Goal: Task Accomplishment & Management: Manage account settings

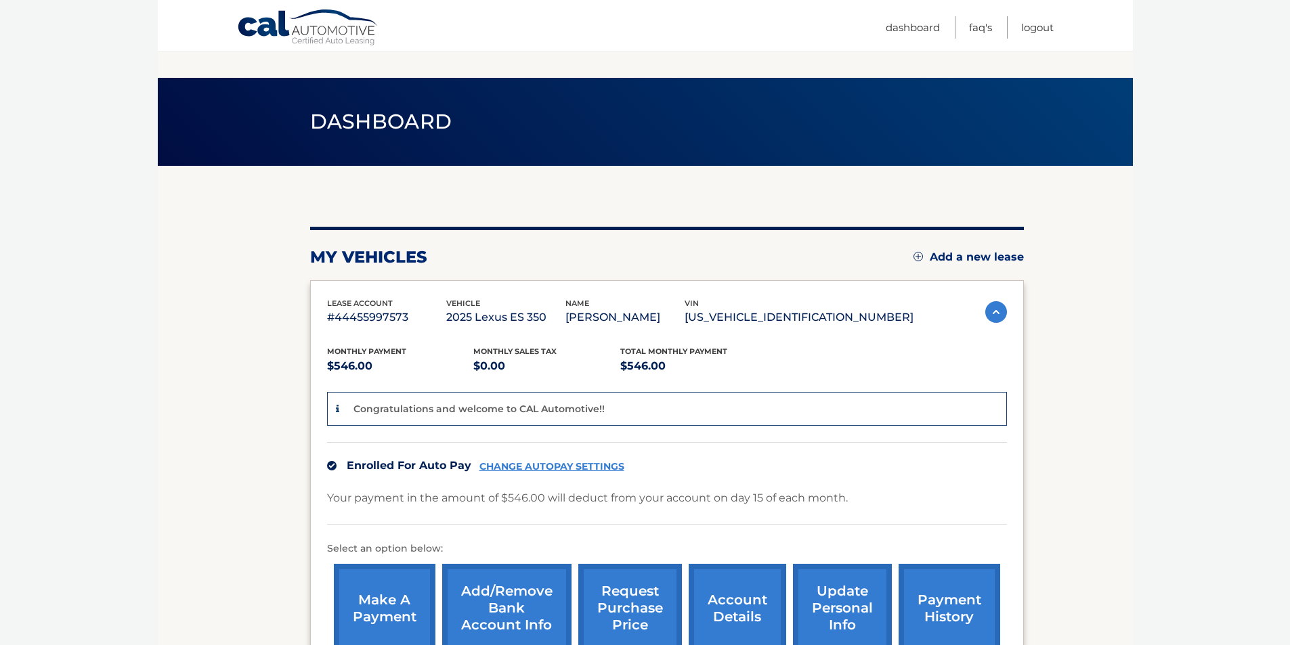
scroll to position [225, 0]
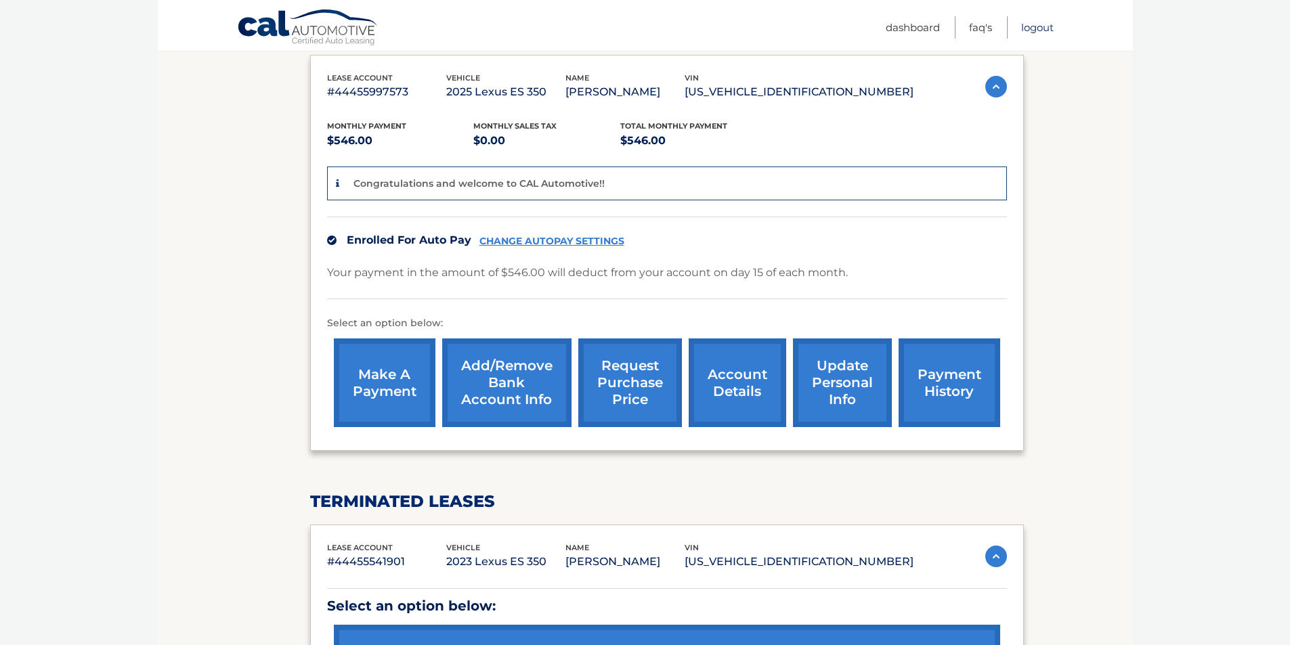
click at [1040, 24] on link "Logout" at bounding box center [1037, 27] width 32 height 22
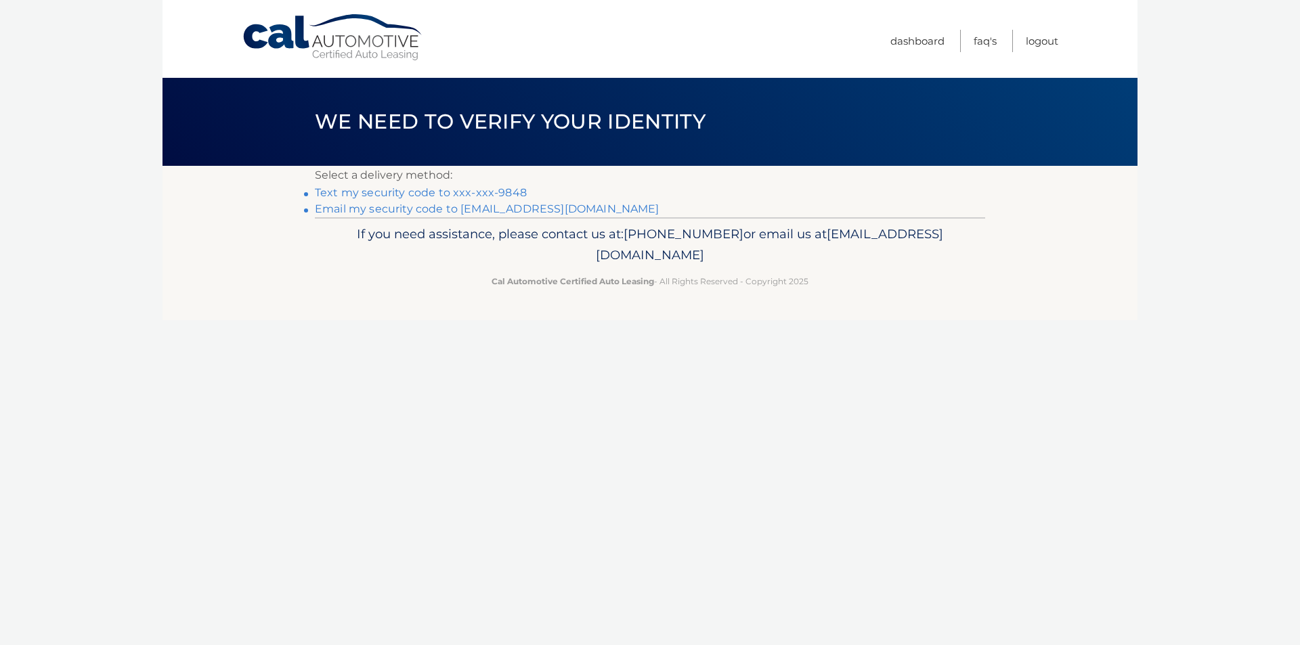
click at [395, 194] on link "Text my security code to xxx-xxx-9848" at bounding box center [421, 192] width 212 height 13
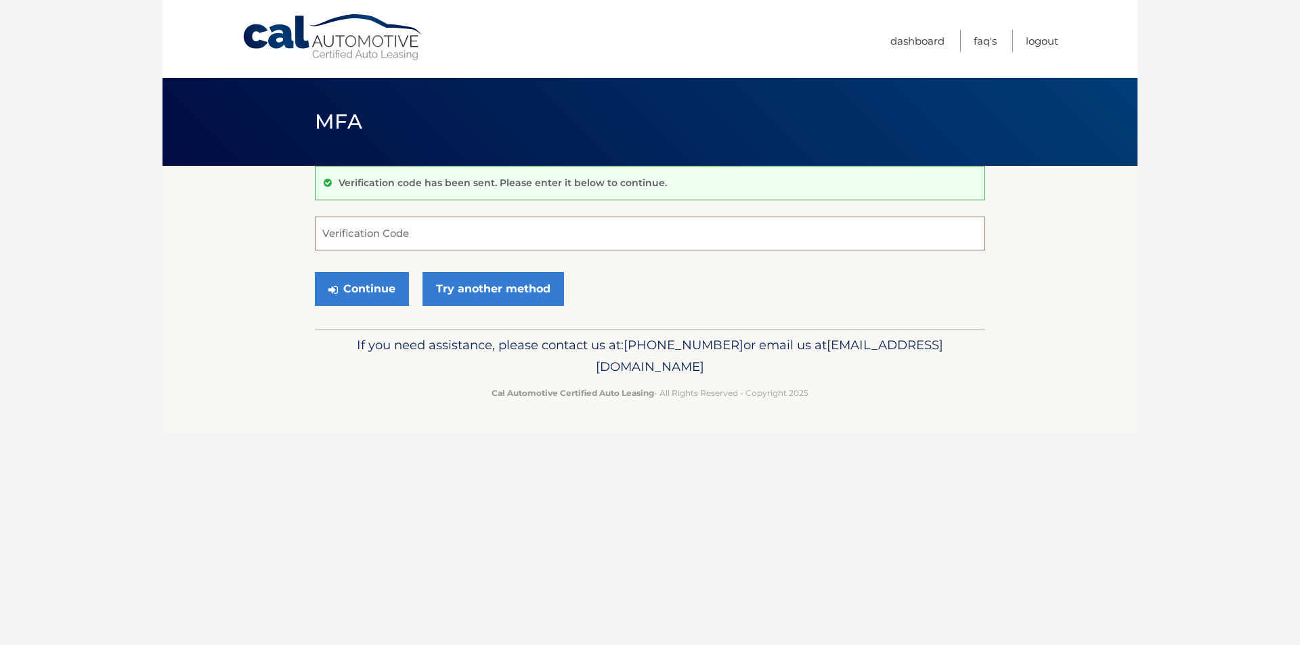
click at [395, 232] on input "Verification Code" at bounding box center [650, 234] width 670 height 34
type input "606984"
click at [315, 272] on button "Continue" at bounding box center [362, 289] width 94 height 34
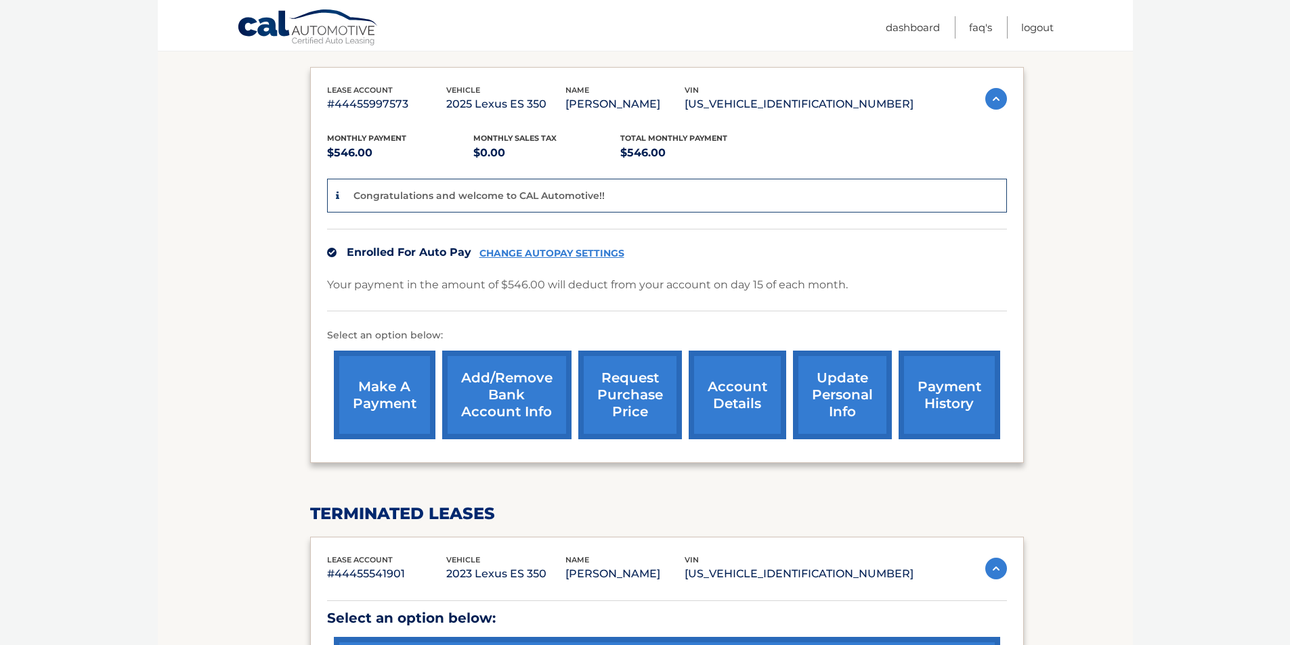
scroll to position [75, 0]
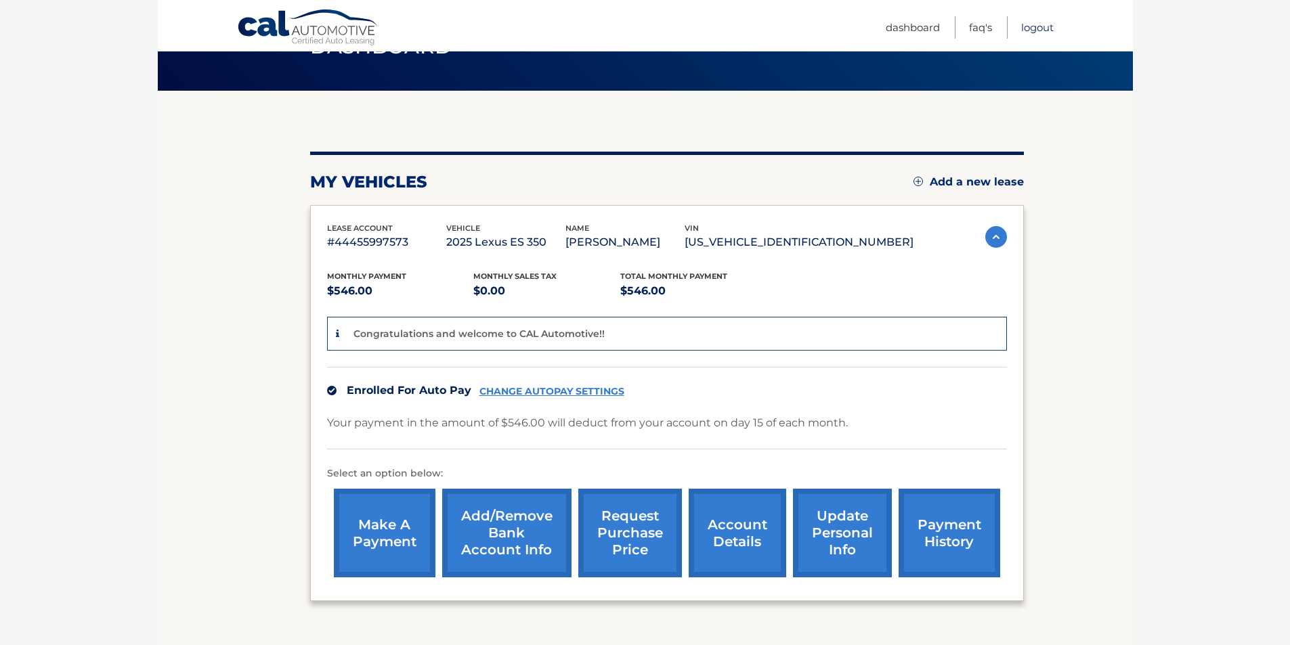
click at [1036, 26] on link "Logout" at bounding box center [1037, 27] width 32 height 22
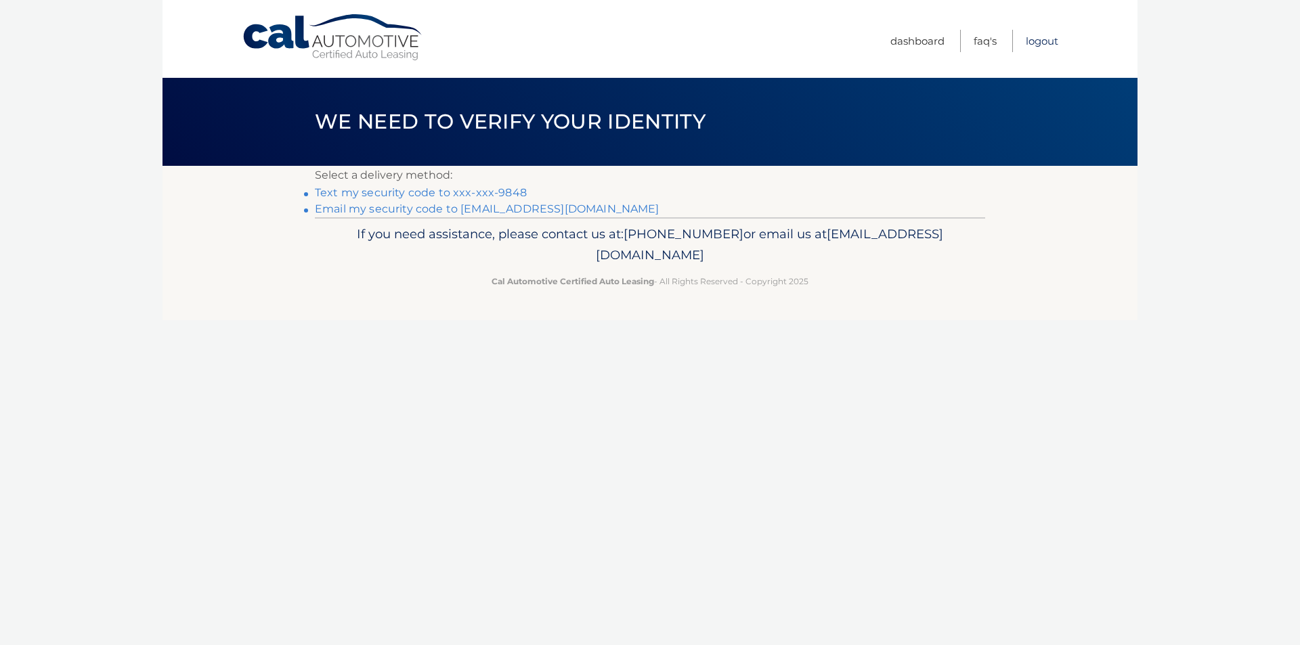
click at [1048, 35] on link "Logout" at bounding box center [1042, 41] width 32 height 22
